Goal: Communication & Community: Participate in discussion

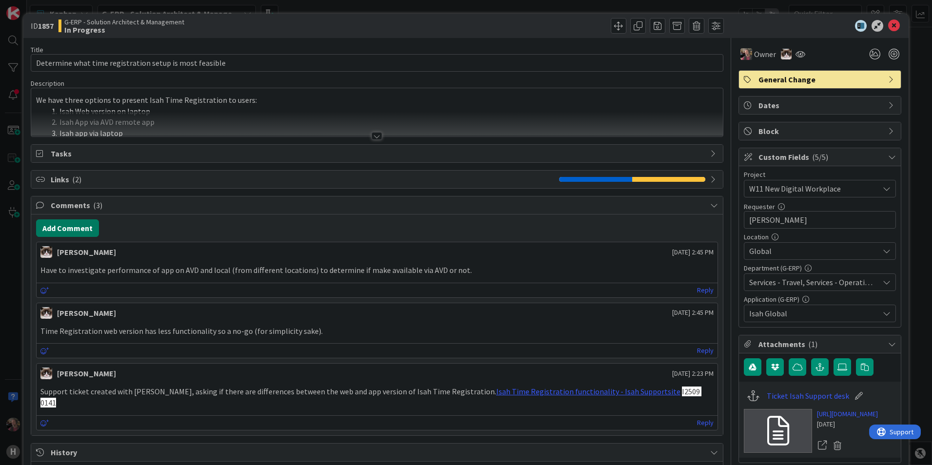
click at [83, 231] on button "Add Comment" at bounding box center [67, 228] width 63 height 18
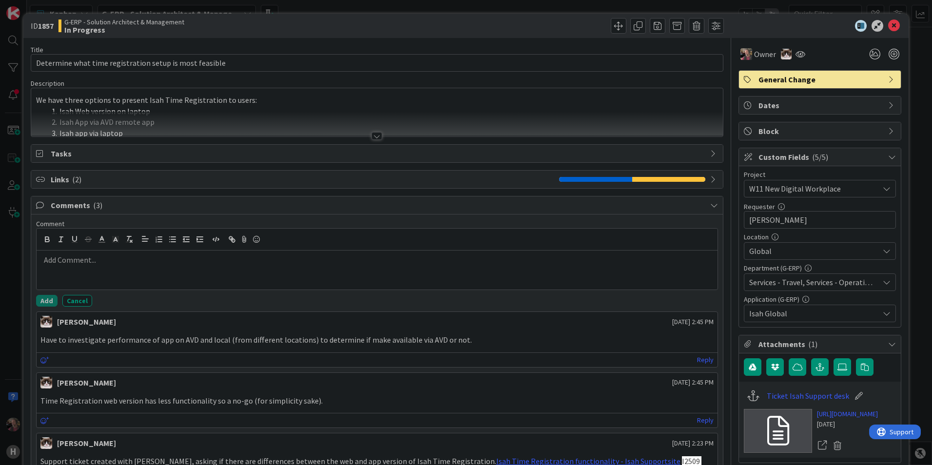
click at [124, 256] on p at bounding box center [376, 260] width 673 height 11
click at [272, 258] on p "TR tested with local client and connecting to [GEOGRAPHIC_DATA], this work fine." at bounding box center [376, 260] width 673 height 11
click at [710, 179] on icon at bounding box center [714, 180] width 8 height 8
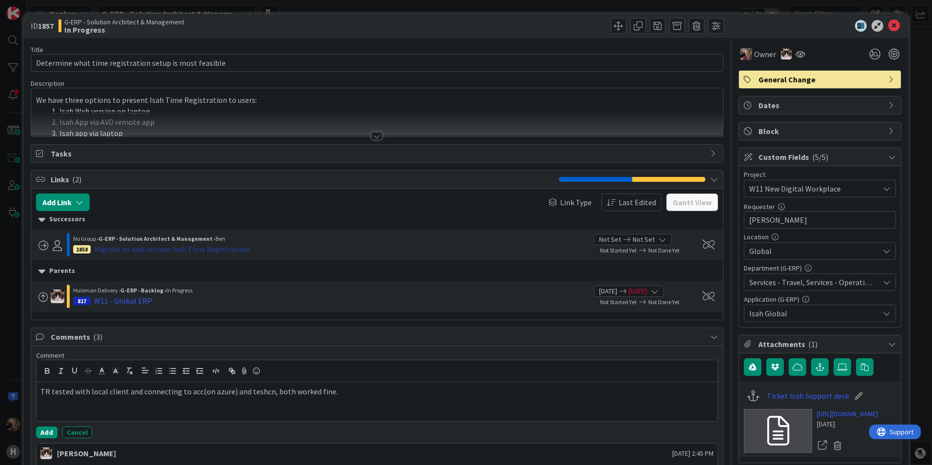
click at [202, 251] on div "Migrate to web version Isah Time Registration" at bounding box center [172, 249] width 156 height 12
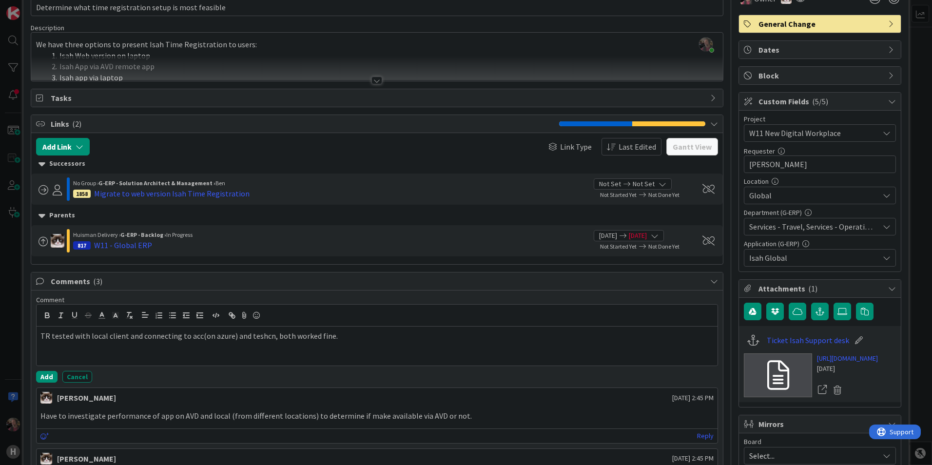
scroll to position [146, 0]
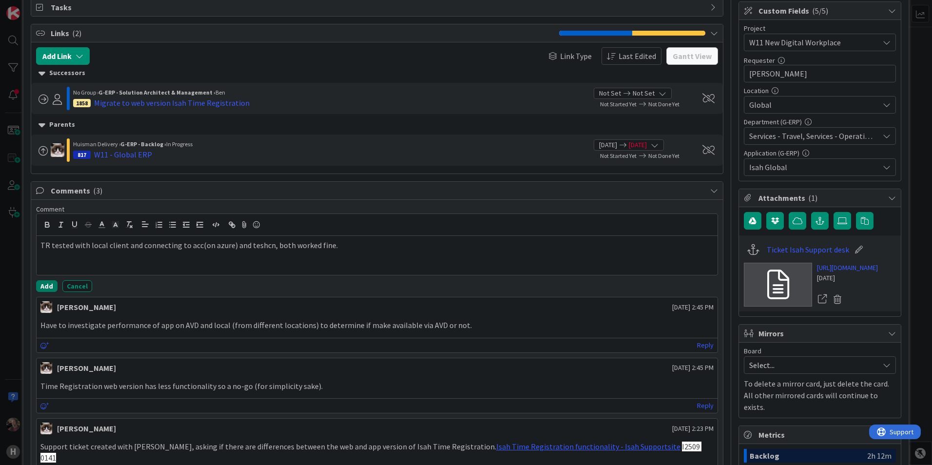
click at [48, 288] on button "Add" at bounding box center [46, 286] width 21 height 12
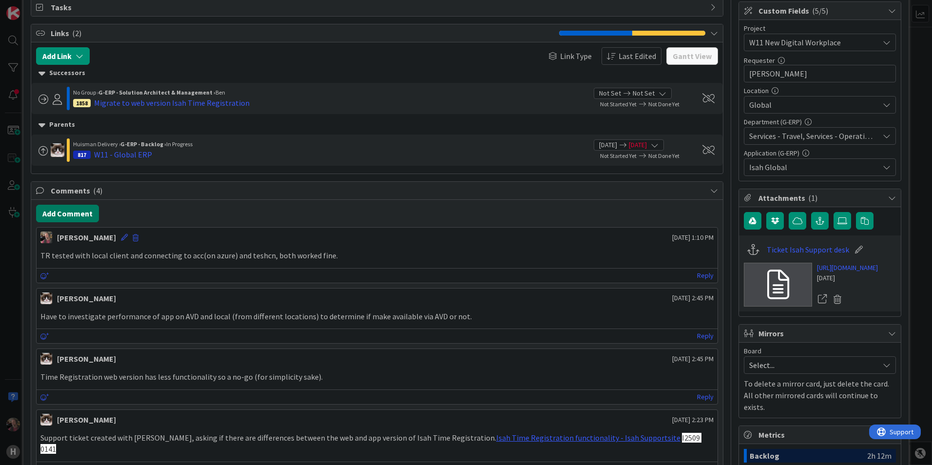
click at [73, 215] on button "Add Comment" at bounding box center [67, 214] width 63 height 18
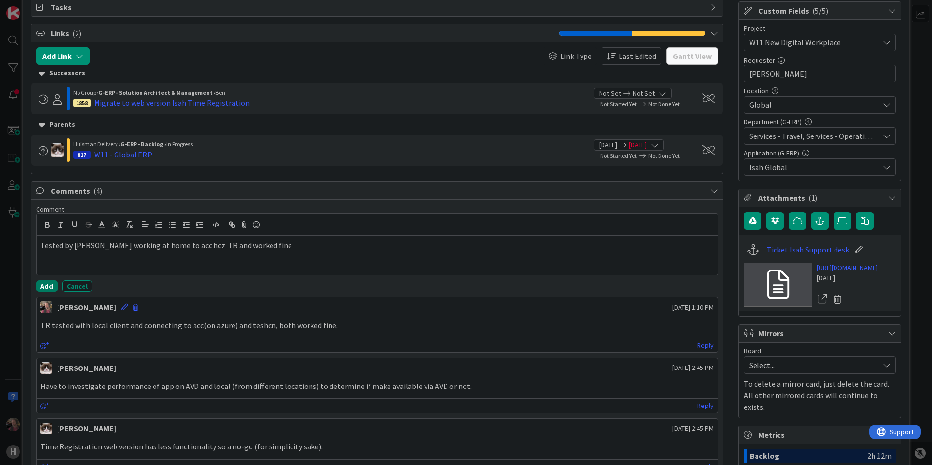
click at [48, 285] on button "Add" at bounding box center [46, 286] width 21 height 12
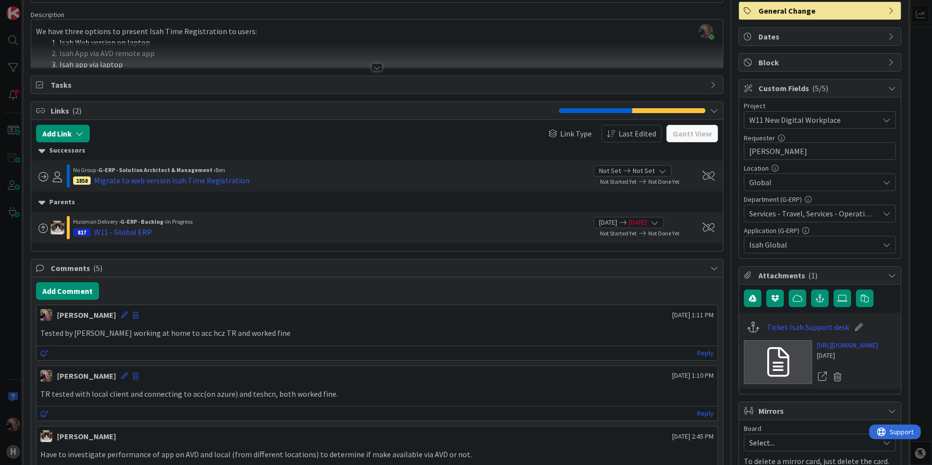
scroll to position [0, 0]
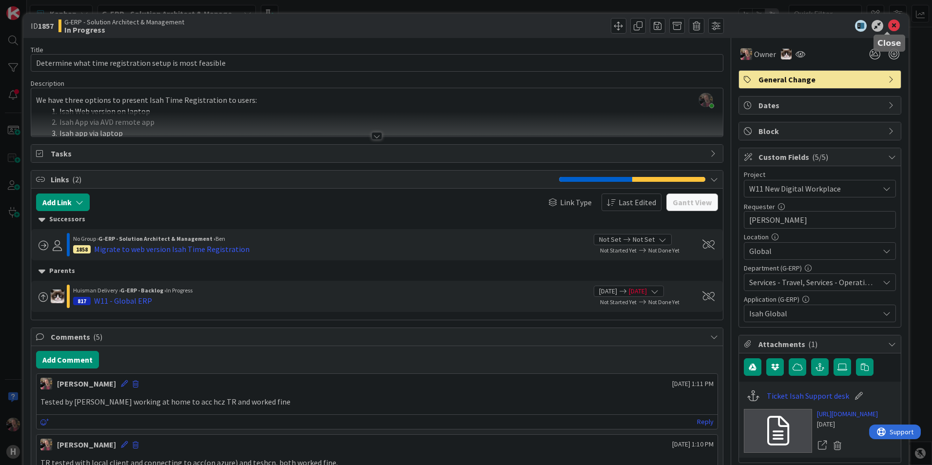
click at [890, 25] on icon at bounding box center [894, 26] width 12 height 12
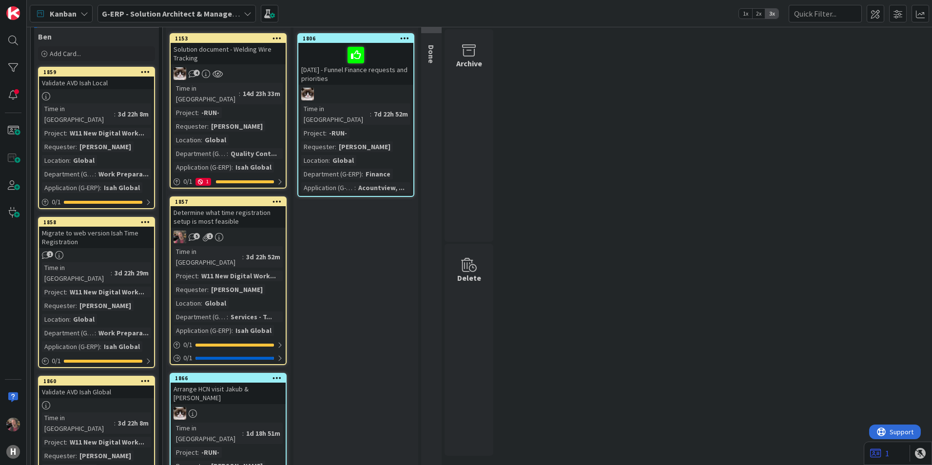
scroll to position [98, 0]
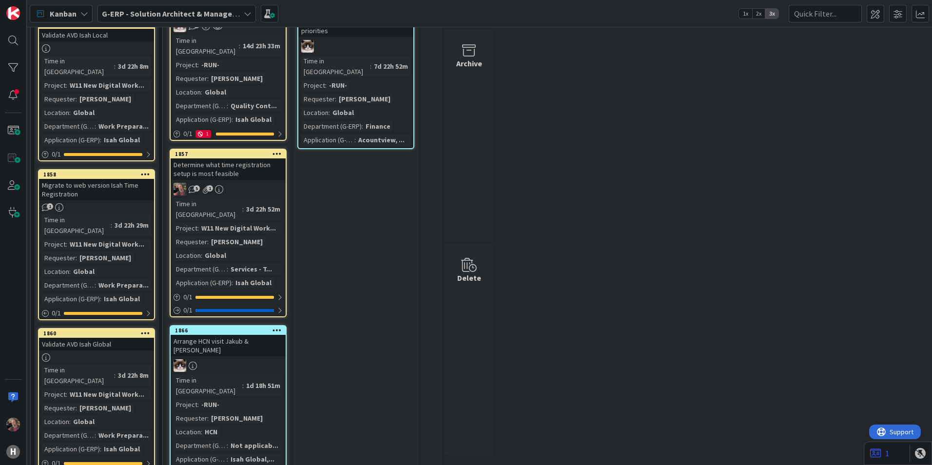
click at [230, 236] on div "[PERSON_NAME]" at bounding box center [237, 241] width 57 height 11
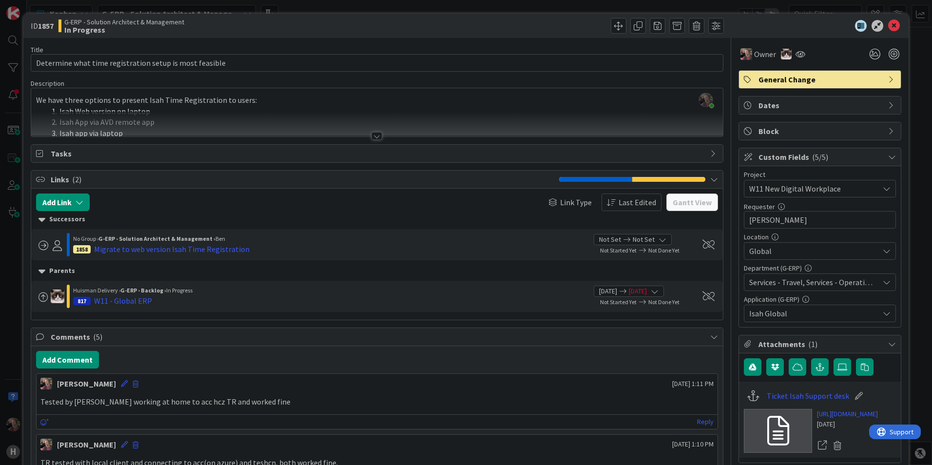
click at [375, 135] on div at bounding box center [377, 136] width 11 height 8
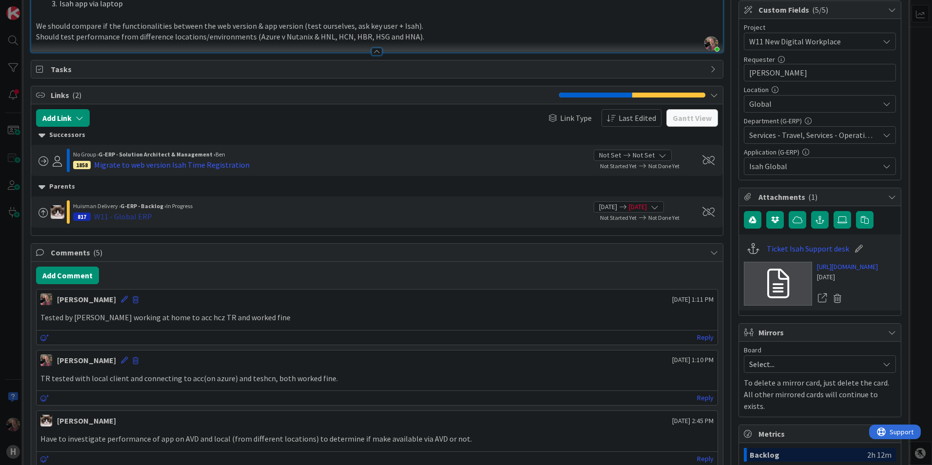
scroll to position [146, 0]
click at [73, 277] on button "Add Comment" at bounding box center [67, 277] width 63 height 18
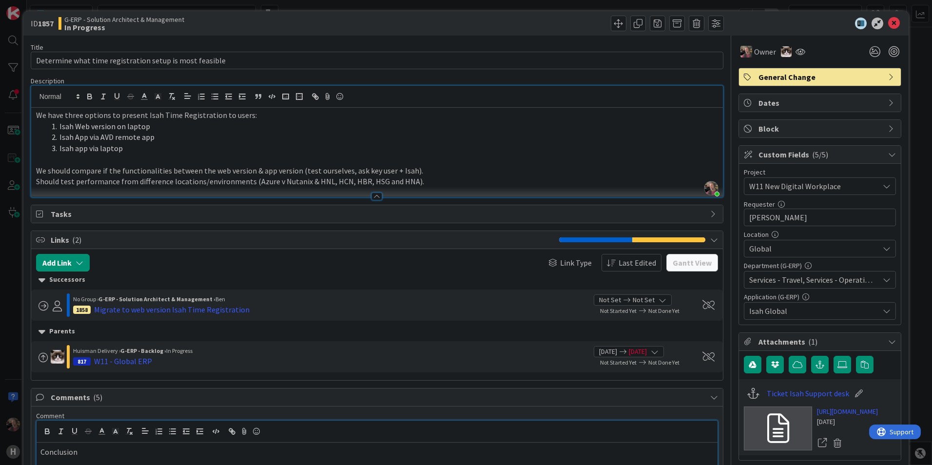
scroll to position [0, 0]
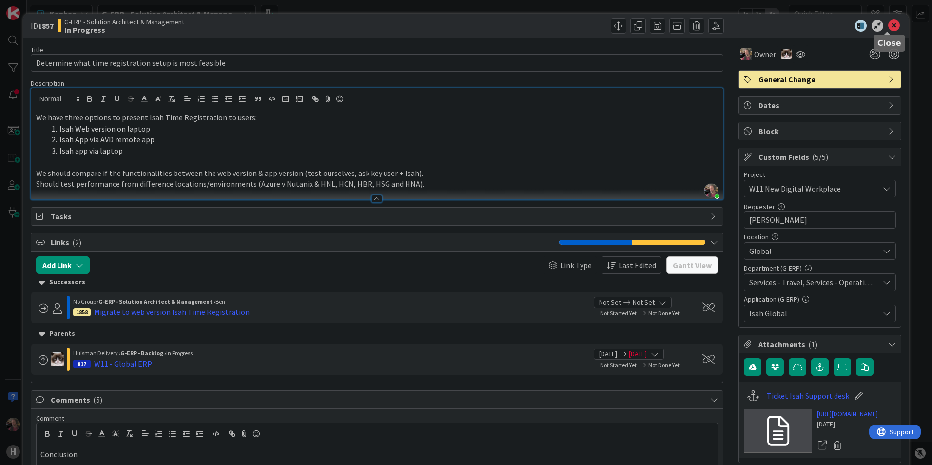
click at [888, 25] on icon at bounding box center [894, 26] width 12 height 12
